Goal: Ask a question

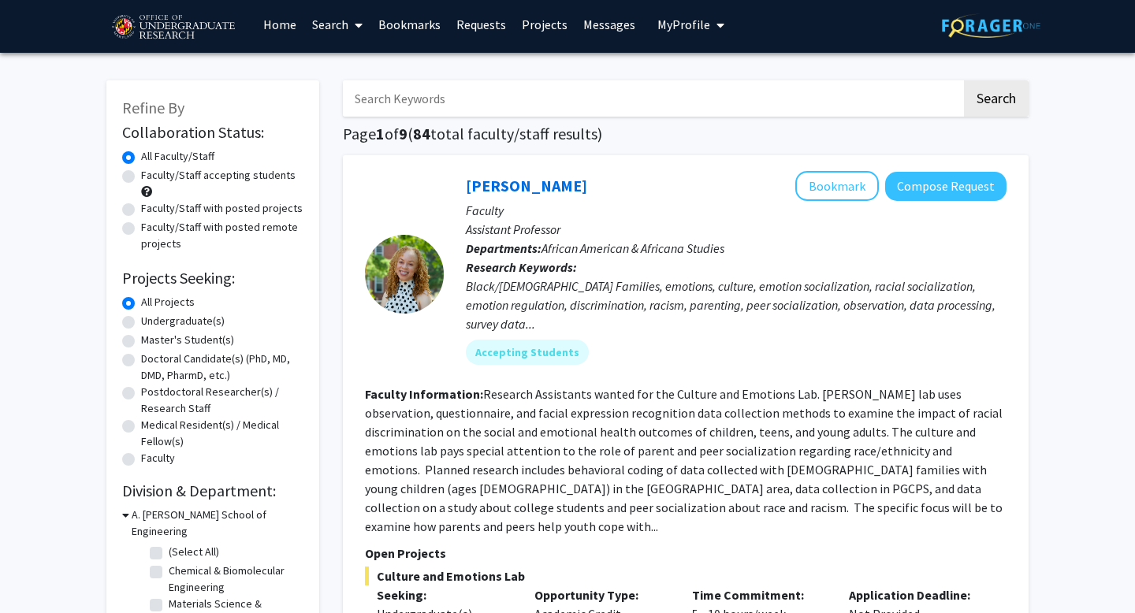
scroll to position [5, 0]
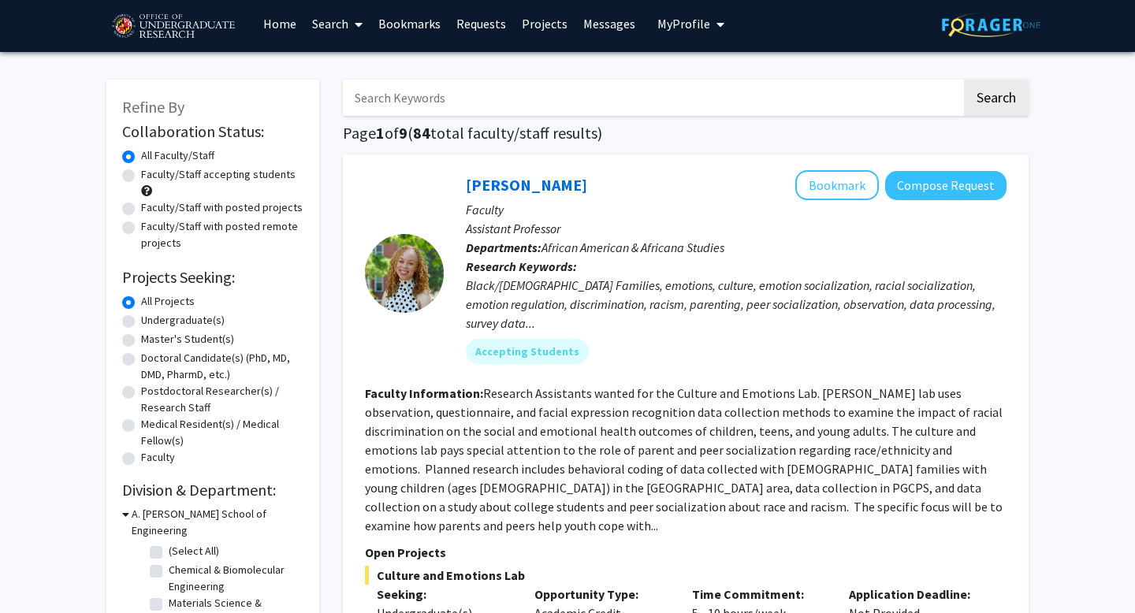
click at [141, 321] on label "Undergraduate(s)" at bounding box center [183, 320] width 84 height 17
click at [141, 321] on input "Undergraduate(s)" at bounding box center [146, 317] width 10 height 10
radio input "true"
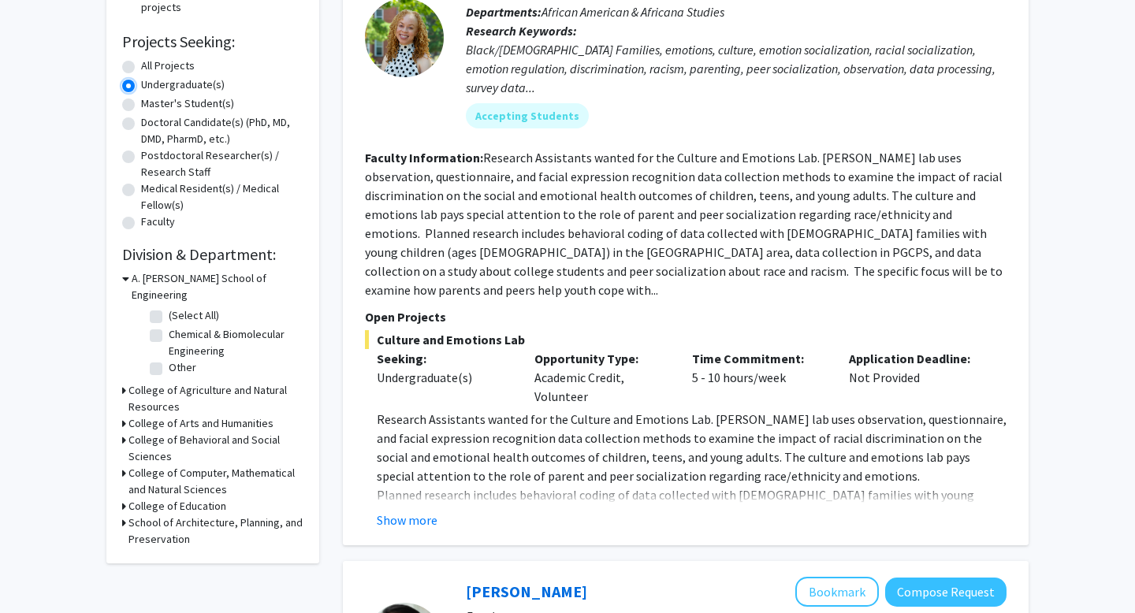
scroll to position [244, 0]
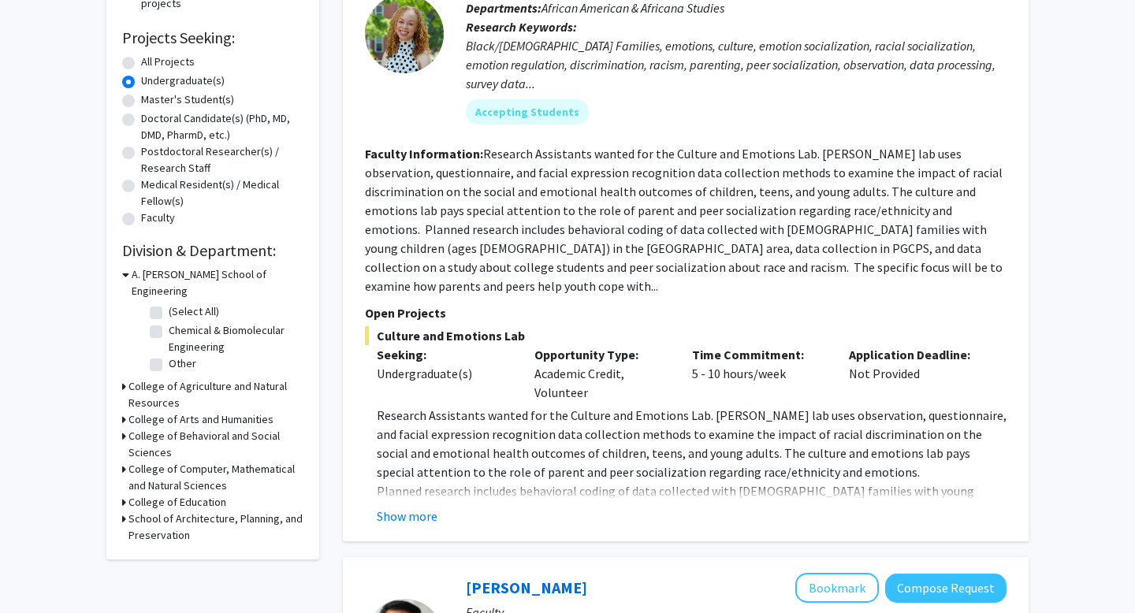
click at [126, 461] on div "College of Computer, Mathematical and Natural Sciences" at bounding box center [212, 477] width 181 height 33
click at [124, 461] on icon at bounding box center [124, 469] width 4 height 17
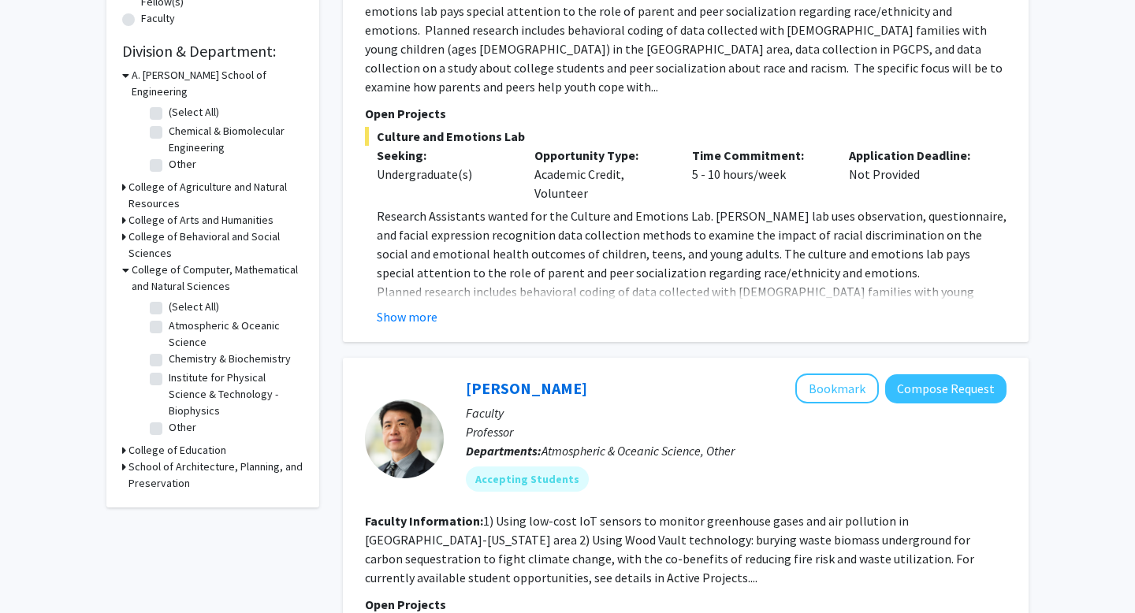
scroll to position [444, 0]
click at [124, 458] on icon at bounding box center [124, 466] width 4 height 17
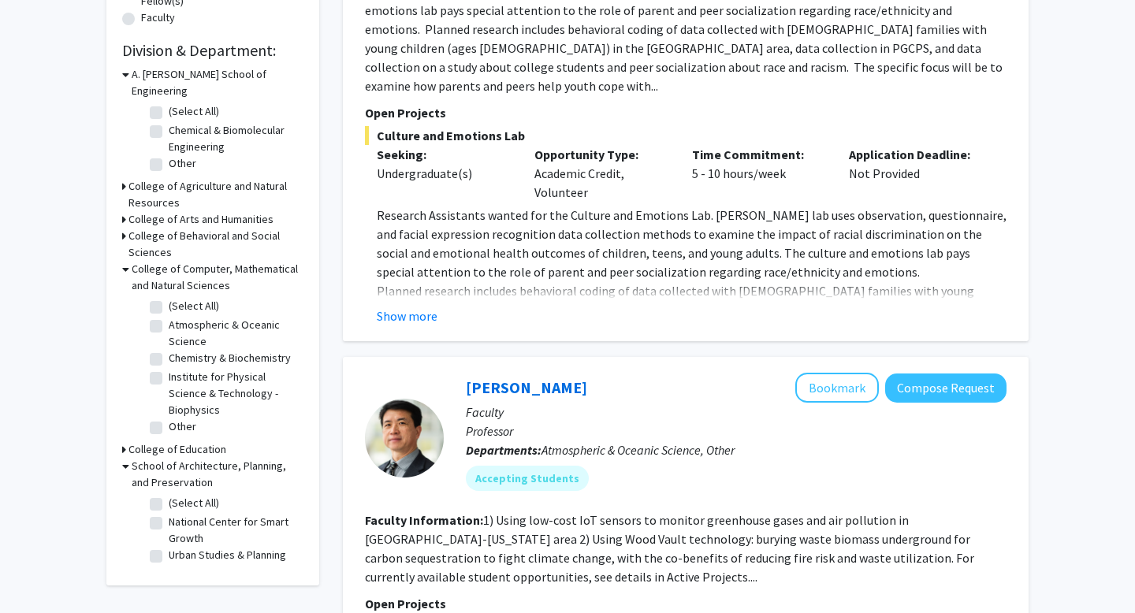
click at [124, 441] on icon at bounding box center [124, 449] width 4 height 17
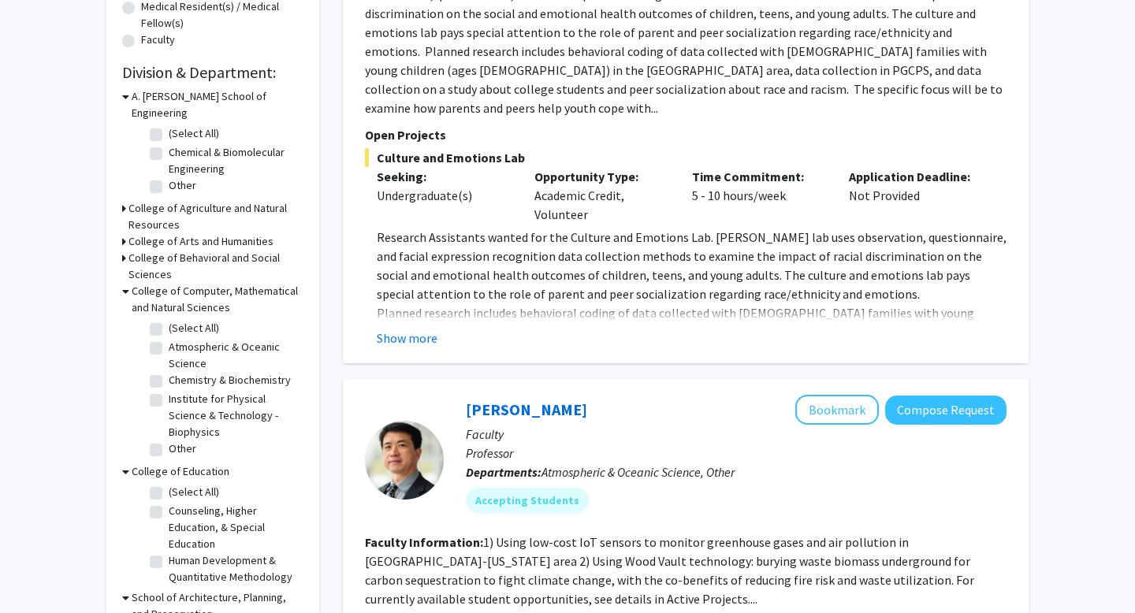
scroll to position [419, 0]
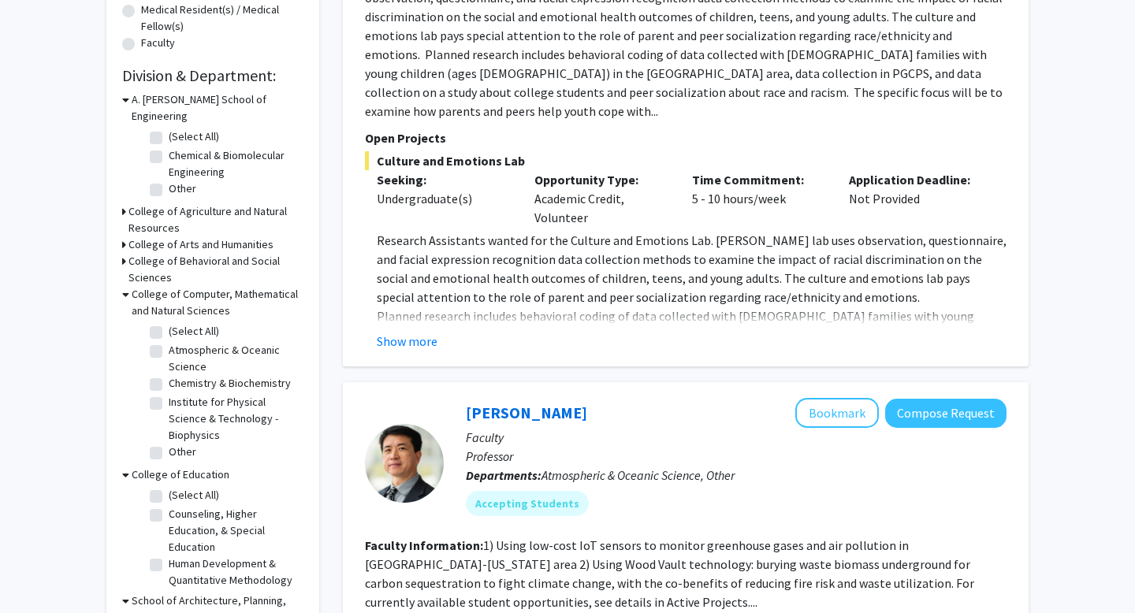
click at [169, 556] on label "Human Development & Quantitative Methodology" at bounding box center [234, 572] width 131 height 33
click at [169, 556] on input "Human Development & Quantitative Methodology" at bounding box center [174, 561] width 10 height 10
checkbox input "true"
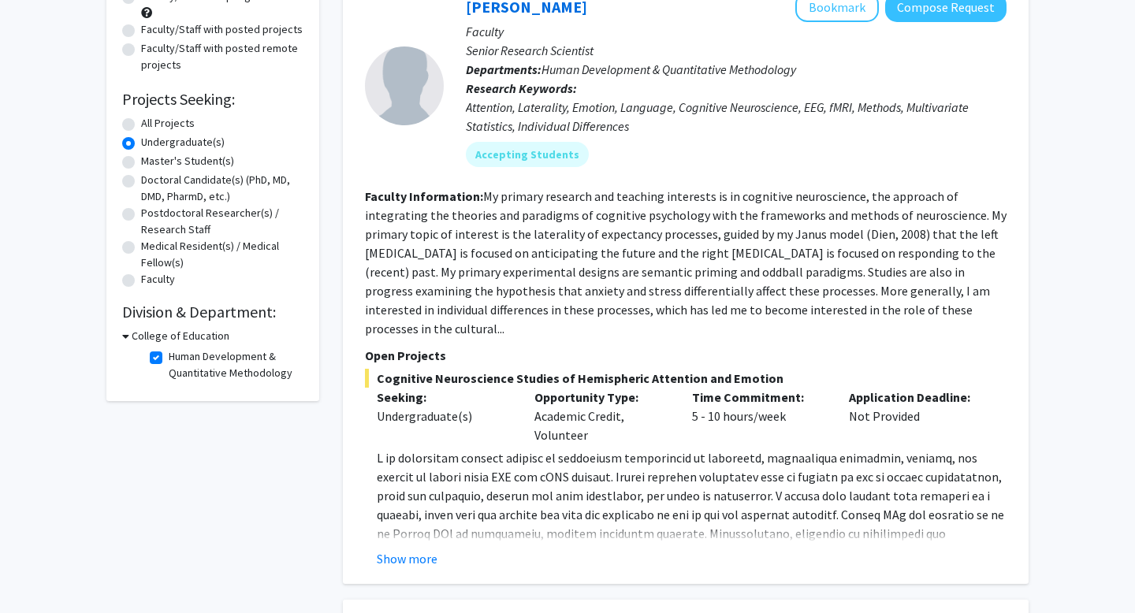
scroll to position [180, 0]
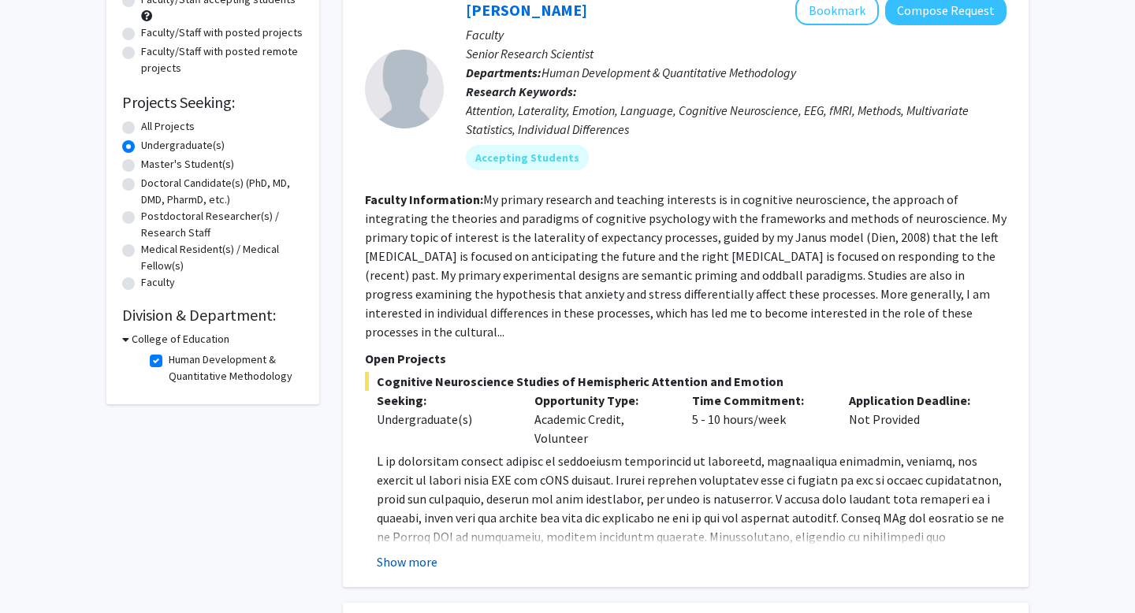
click at [423, 552] on button "Show more" at bounding box center [407, 561] width 61 height 19
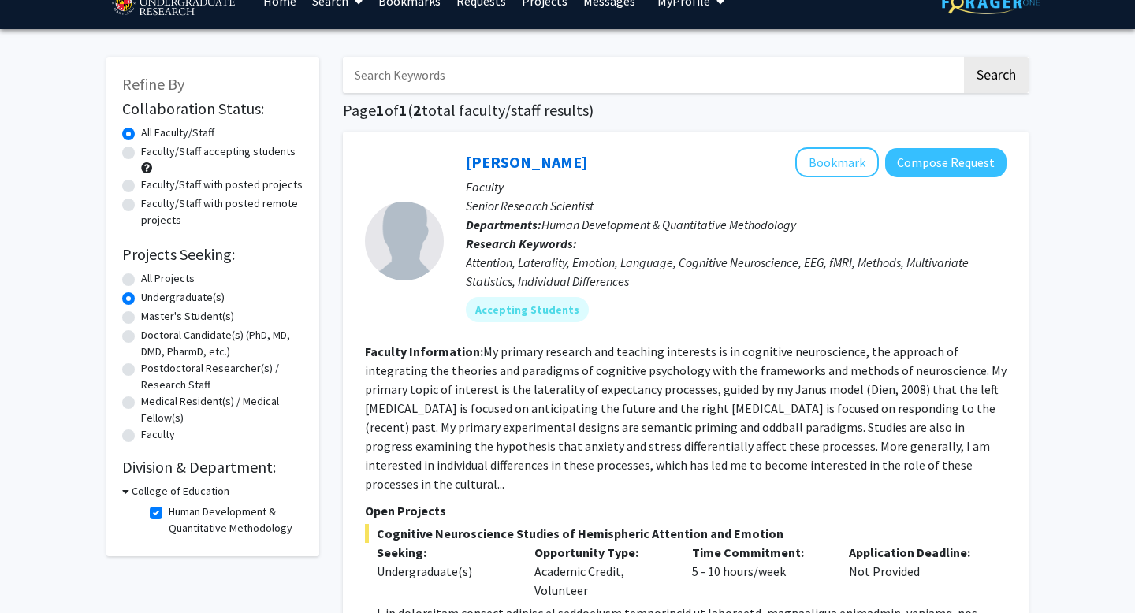
scroll to position [21, 0]
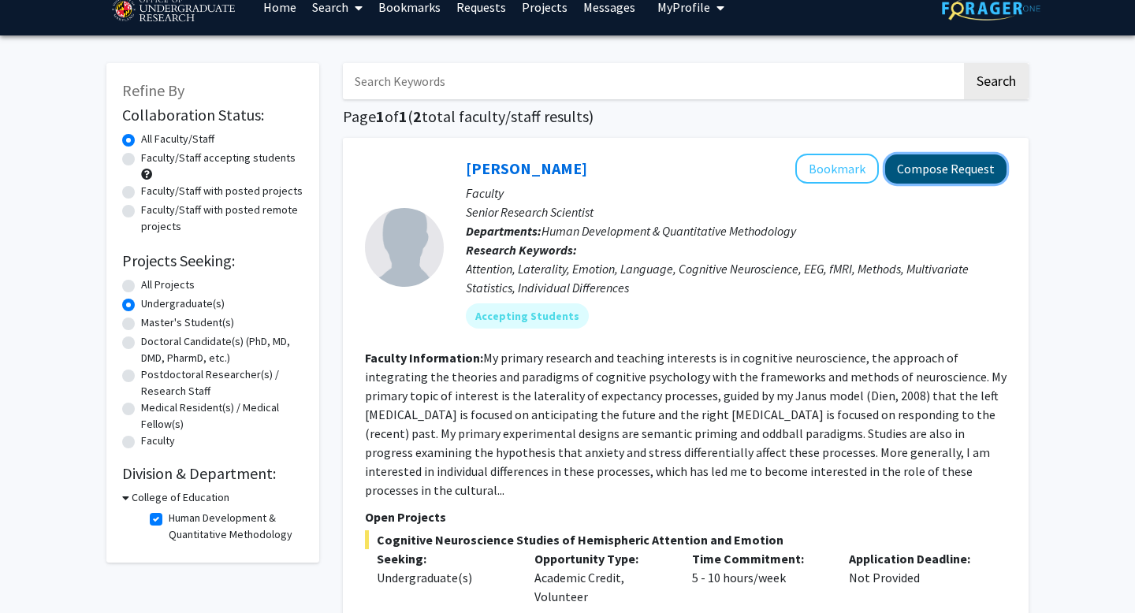
click at [931, 177] on button "Compose Request" at bounding box center [945, 168] width 121 height 29
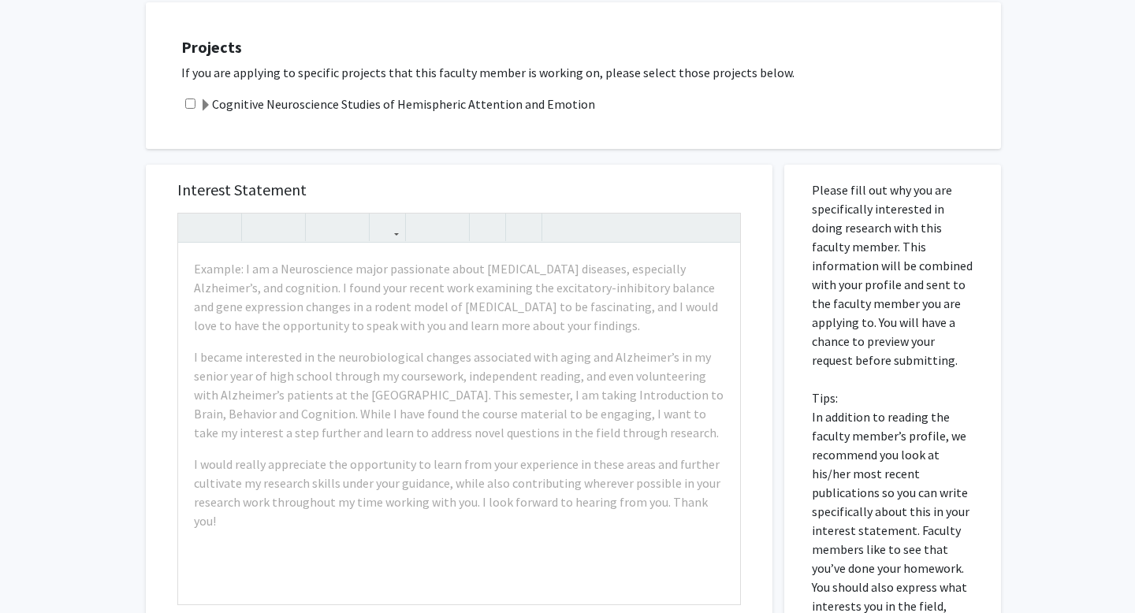
scroll to position [339, 0]
